Goal: Task Accomplishment & Management: Manage account settings

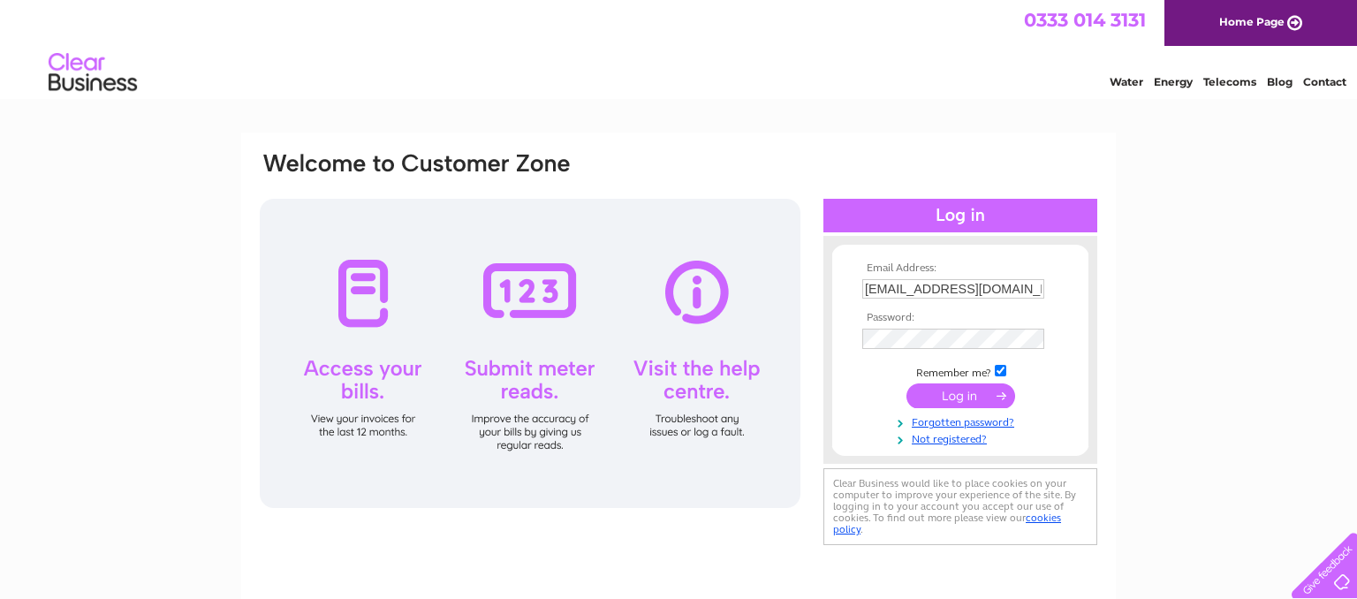
click at [953, 394] on input "submit" at bounding box center [961, 395] width 109 height 25
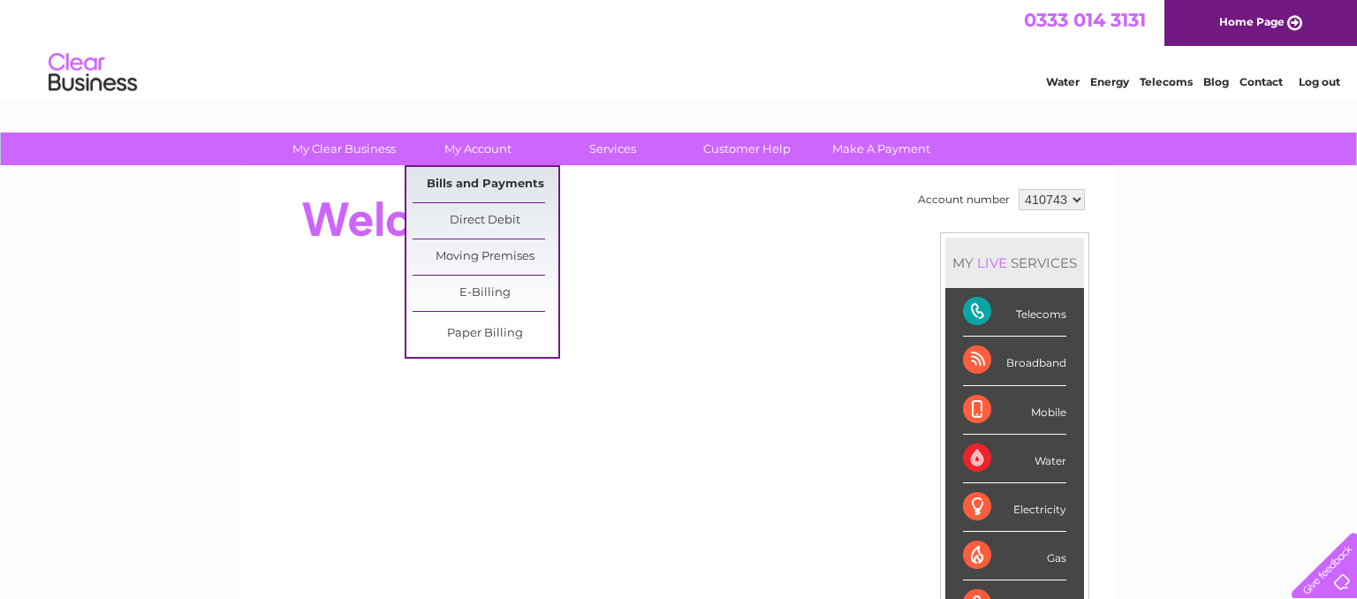
click at [482, 186] on link "Bills and Payments" at bounding box center [486, 184] width 146 height 35
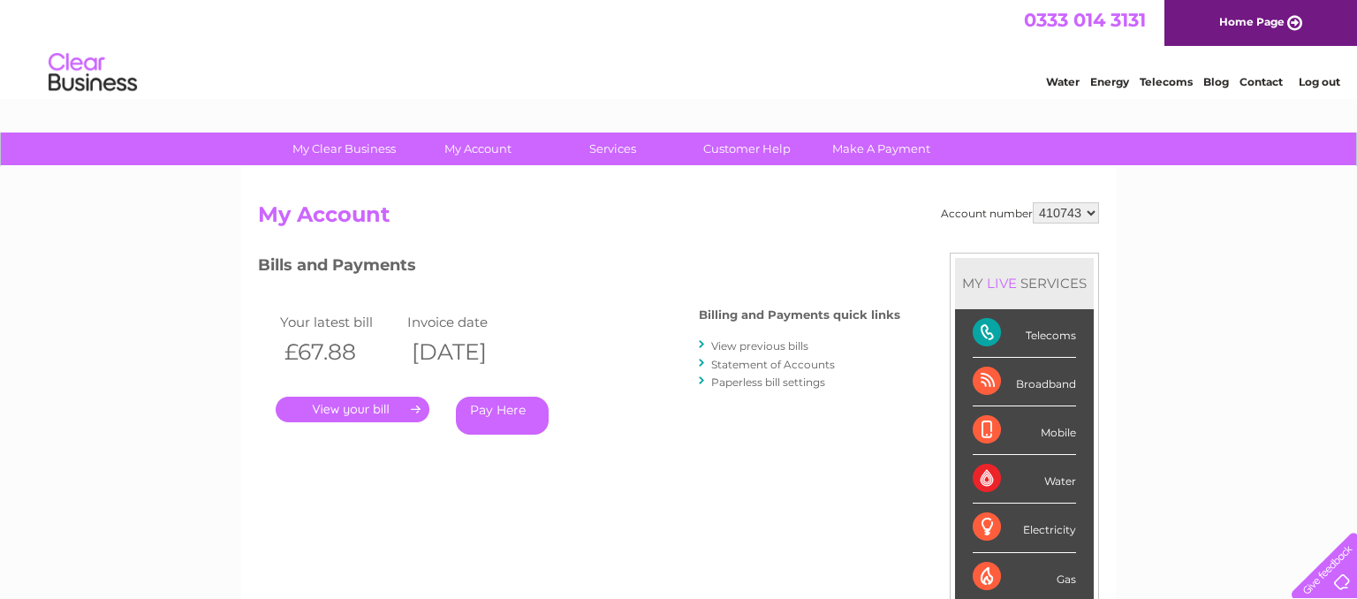
click at [353, 405] on link "." at bounding box center [353, 410] width 154 height 26
click at [352, 405] on link "." at bounding box center [353, 410] width 154 height 26
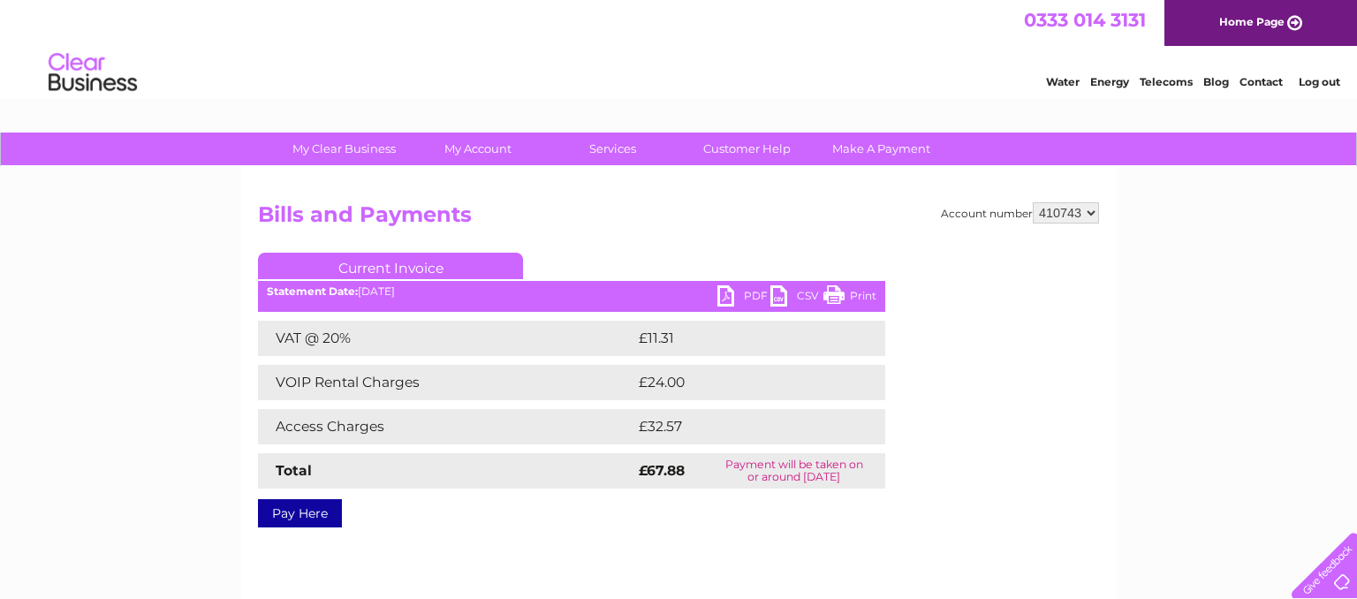
click at [726, 295] on link "PDF" at bounding box center [743, 298] width 53 height 26
click at [818, 1] on div "0333 014 3131 Home Page" at bounding box center [678, 23] width 1357 height 46
click at [864, 292] on link "Print" at bounding box center [850, 298] width 53 height 26
